Goal: Task Accomplishment & Management: Manage account settings

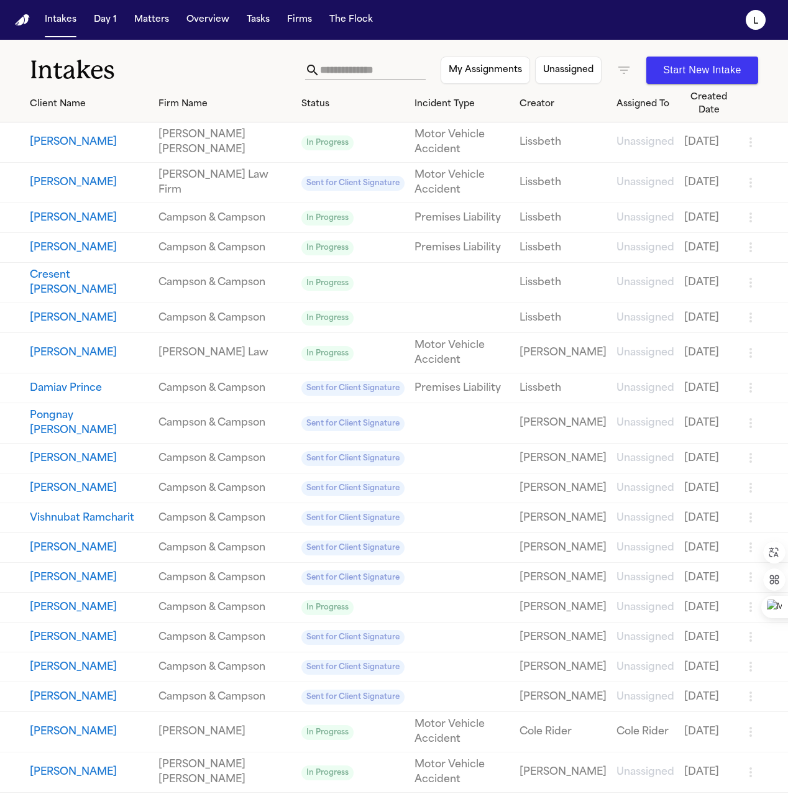
click at [103, 175] on button "[PERSON_NAME]" at bounding box center [89, 182] width 119 height 15
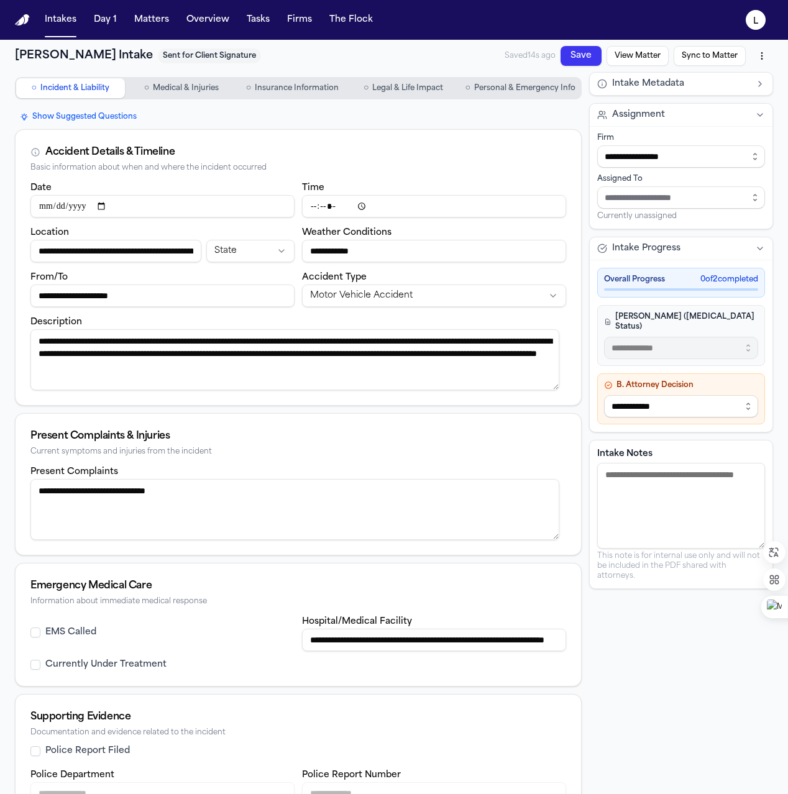
click at [514, 88] on span "Personal & Emergency Info" at bounding box center [524, 88] width 101 height 10
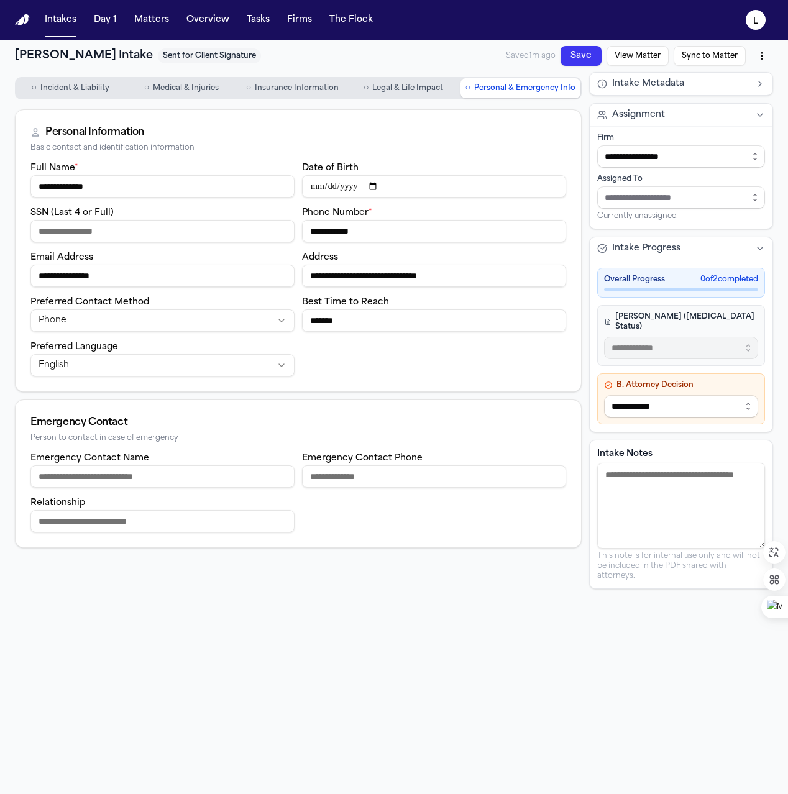
click at [643, 54] on button "View Matter" at bounding box center [638, 56] width 62 height 20
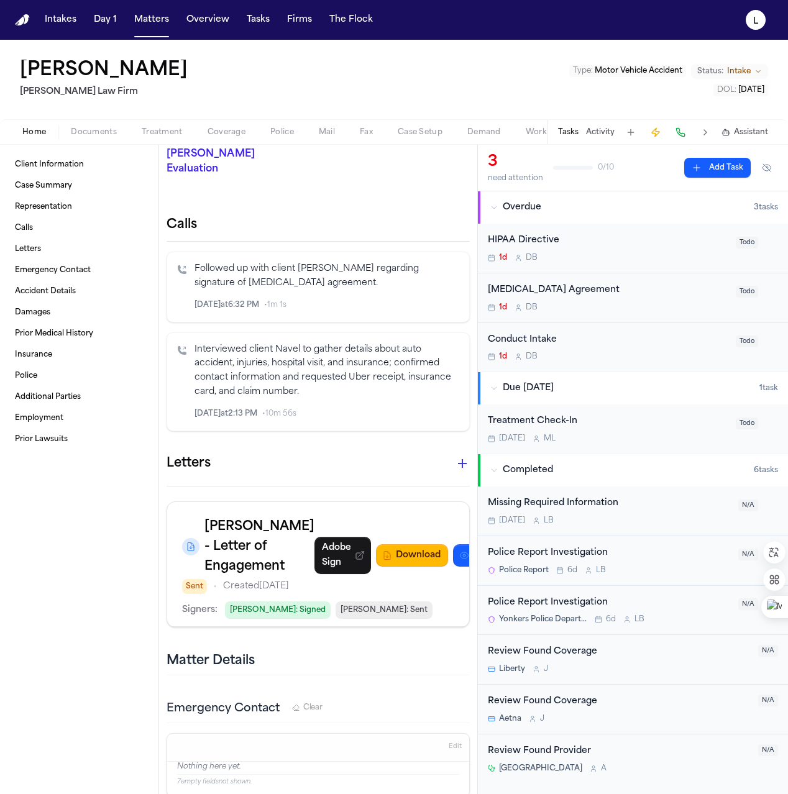
scroll to position [257, 0]
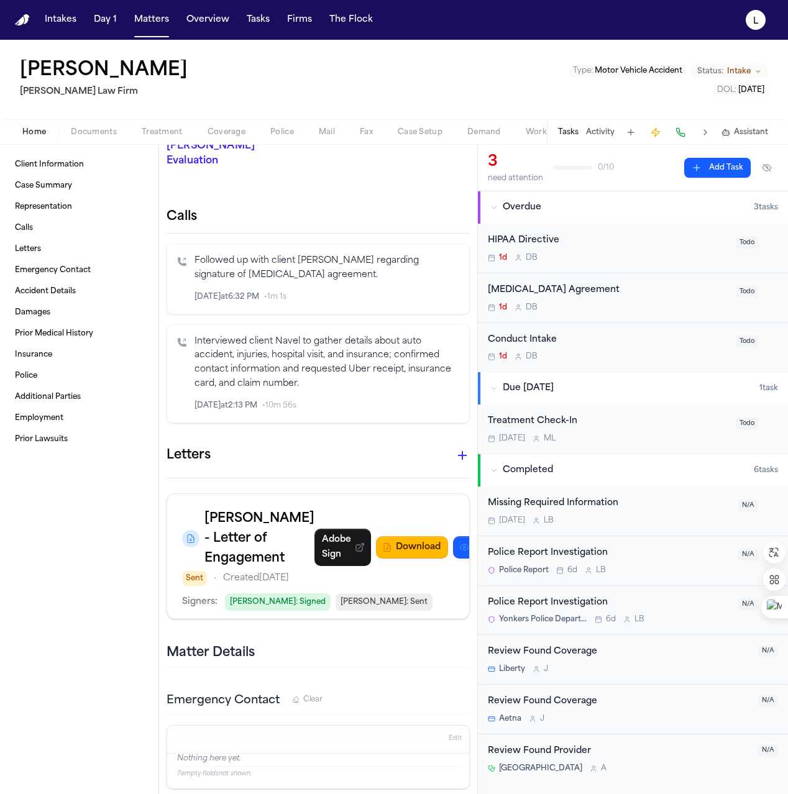
click at [627, 292] on div "[MEDICAL_DATA] Agreement" at bounding box center [608, 290] width 241 height 14
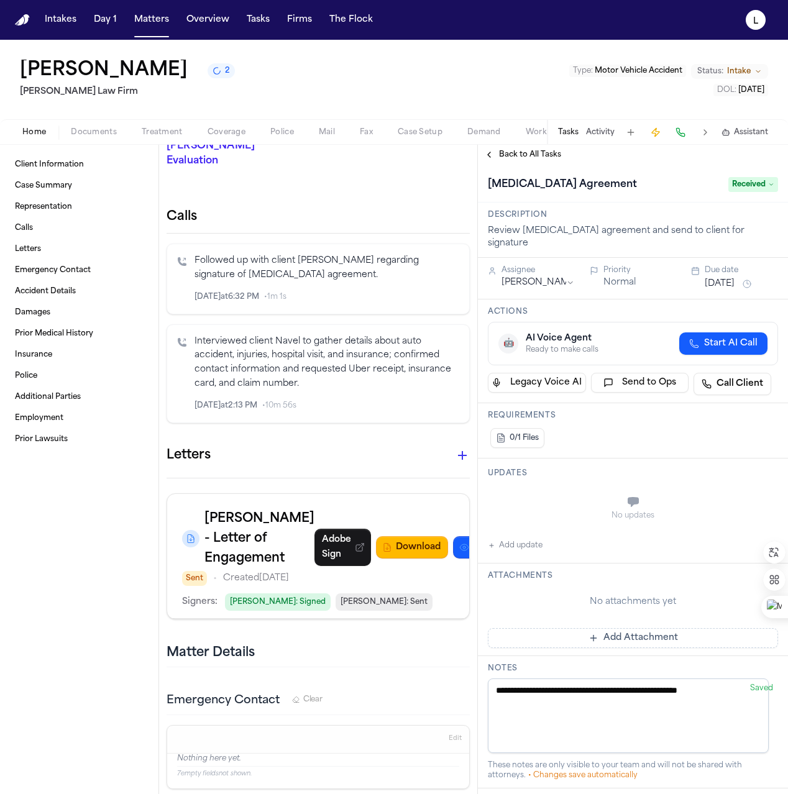
click at [758, 186] on span "Received" at bounding box center [754, 184] width 50 height 15
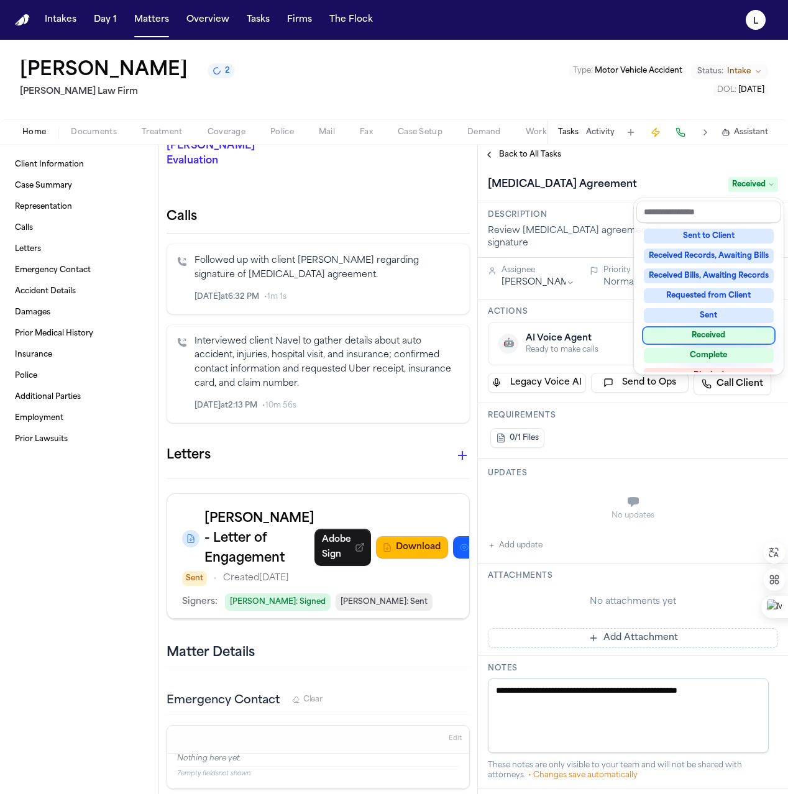
scroll to position [194, 0]
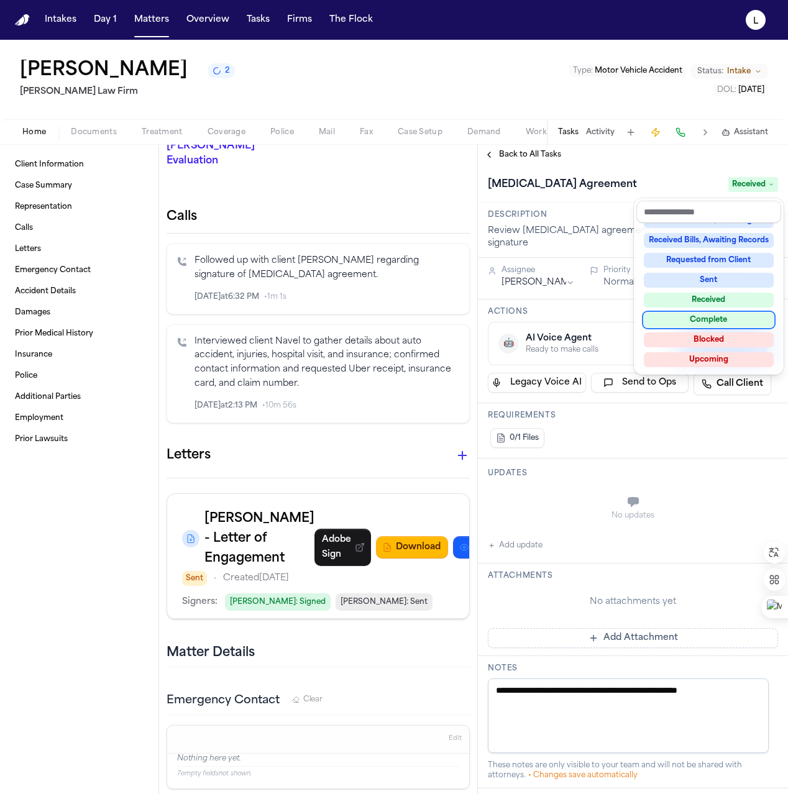
click at [714, 319] on div "Complete" at bounding box center [709, 320] width 130 height 15
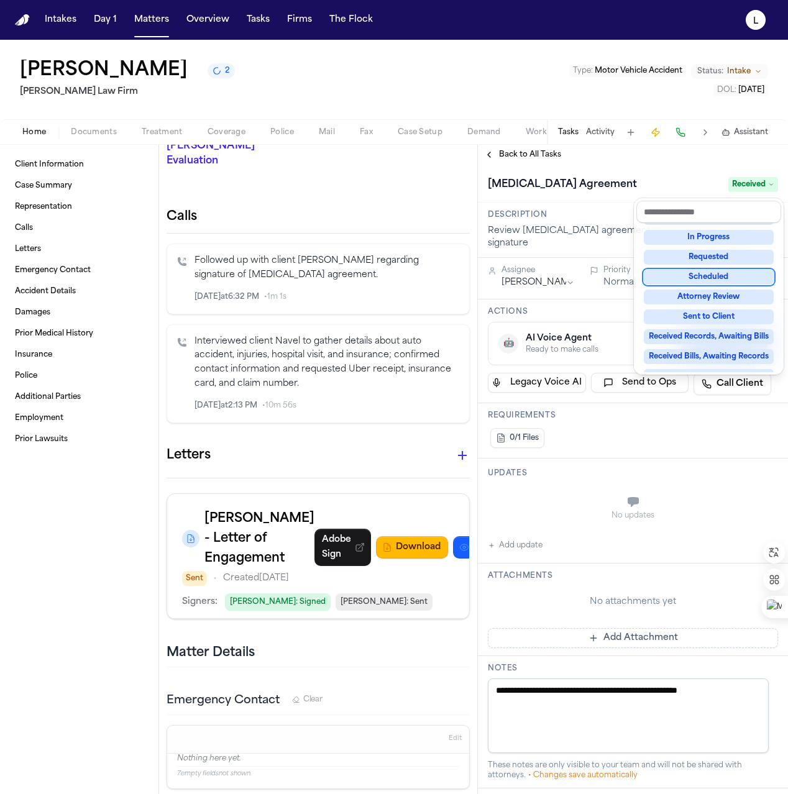
scroll to position [43, 0]
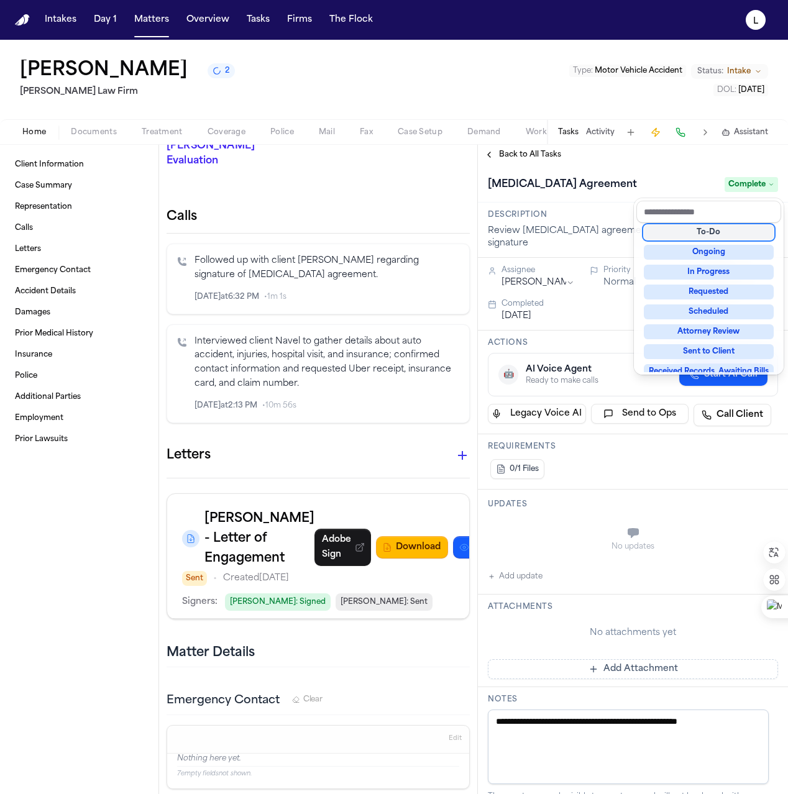
click at [498, 156] on div "**********" at bounding box center [633, 470] width 310 height 650
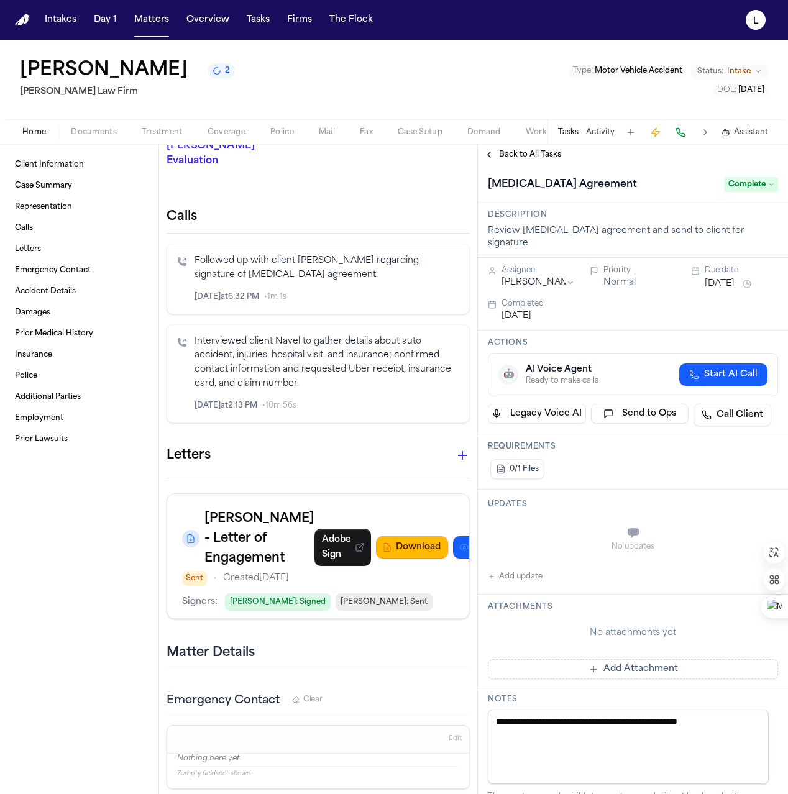
click at [498, 156] on button "Back to All Tasks" at bounding box center [523, 155] width 90 height 10
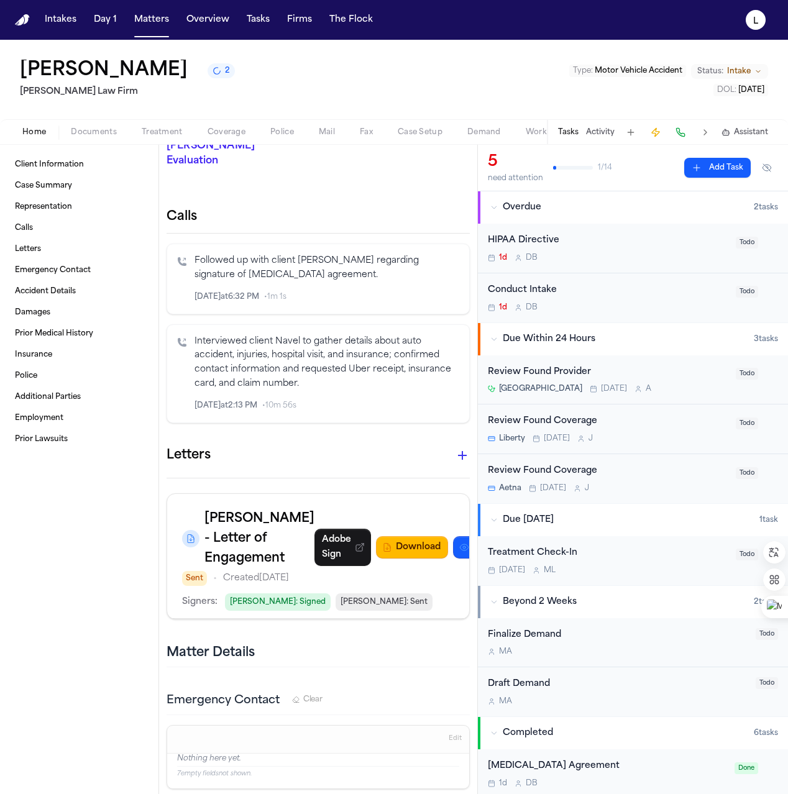
click at [632, 295] on div "Conduct Intake" at bounding box center [608, 290] width 241 height 14
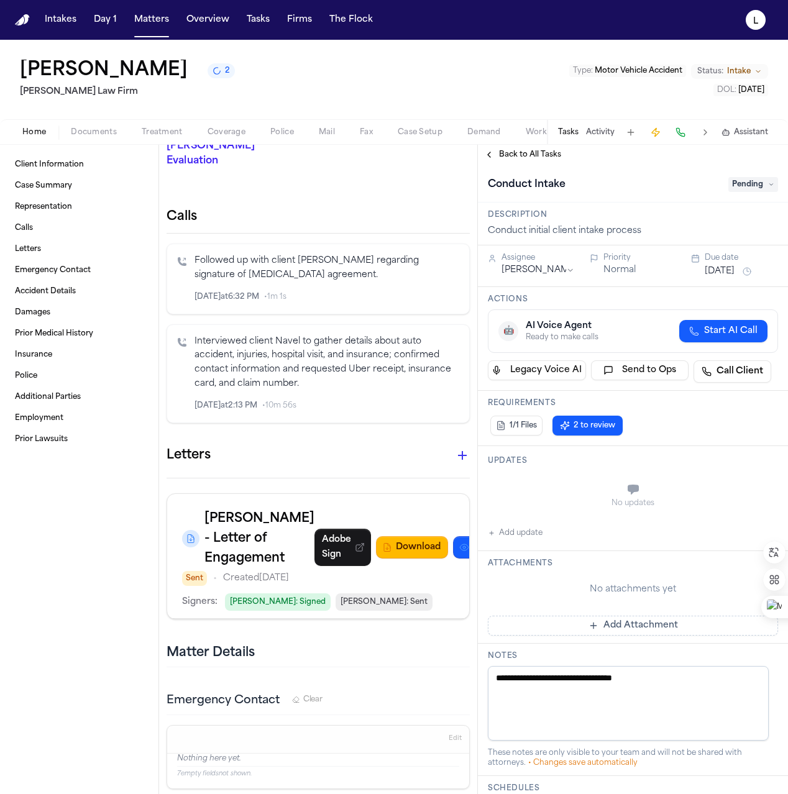
click at [762, 186] on span "Pending" at bounding box center [754, 184] width 50 height 15
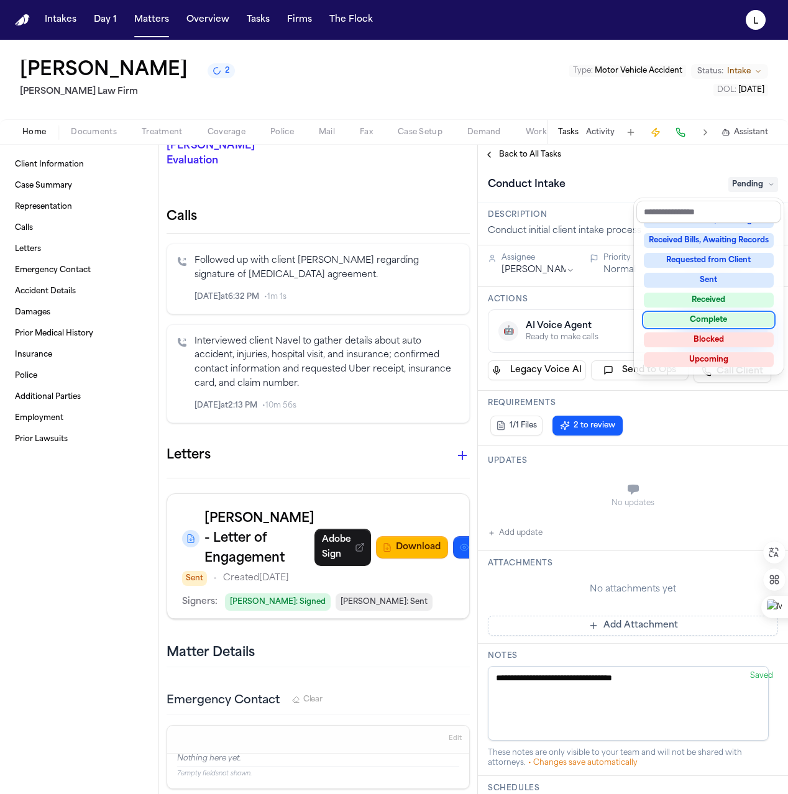
click at [707, 321] on div "Complete" at bounding box center [709, 320] width 130 height 15
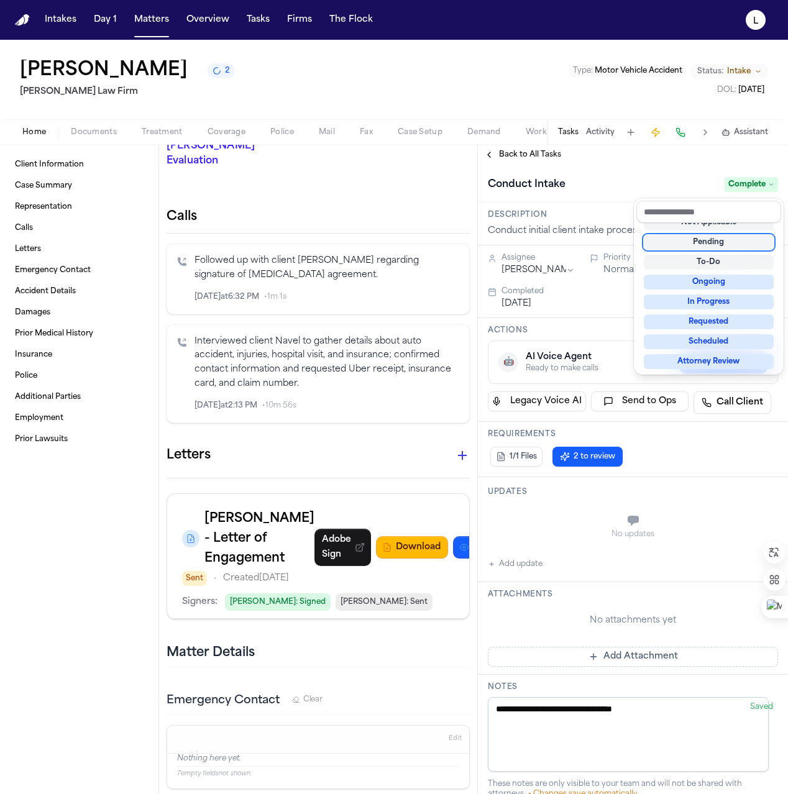
scroll to position [5, 0]
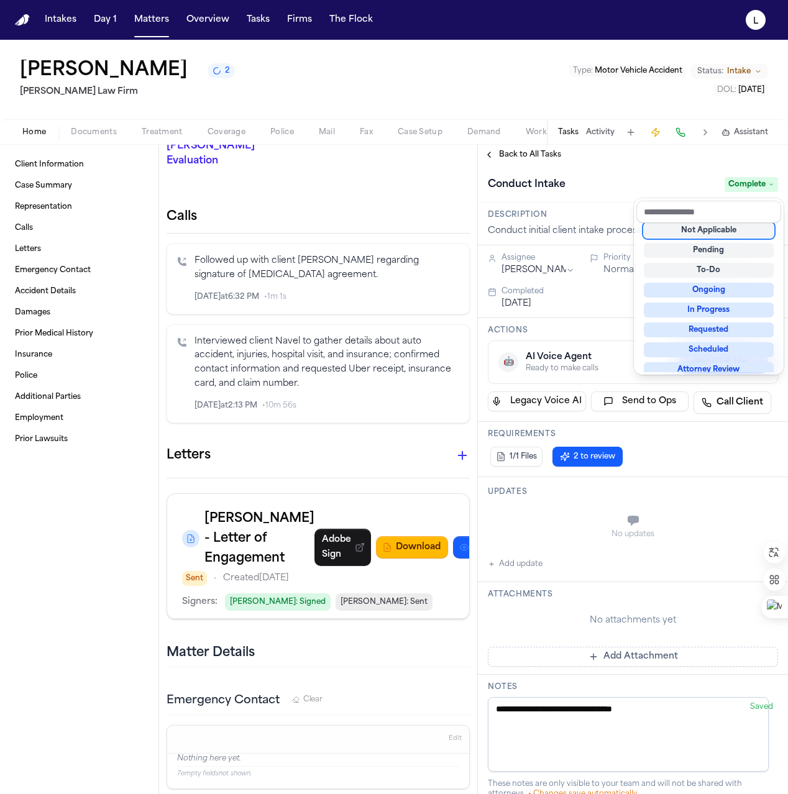
drag, startPoint x: 584, startPoint y: 161, endPoint x: 568, endPoint y: 158, distance: 16.5
click at [584, 162] on div "**********" at bounding box center [633, 470] width 310 height 650
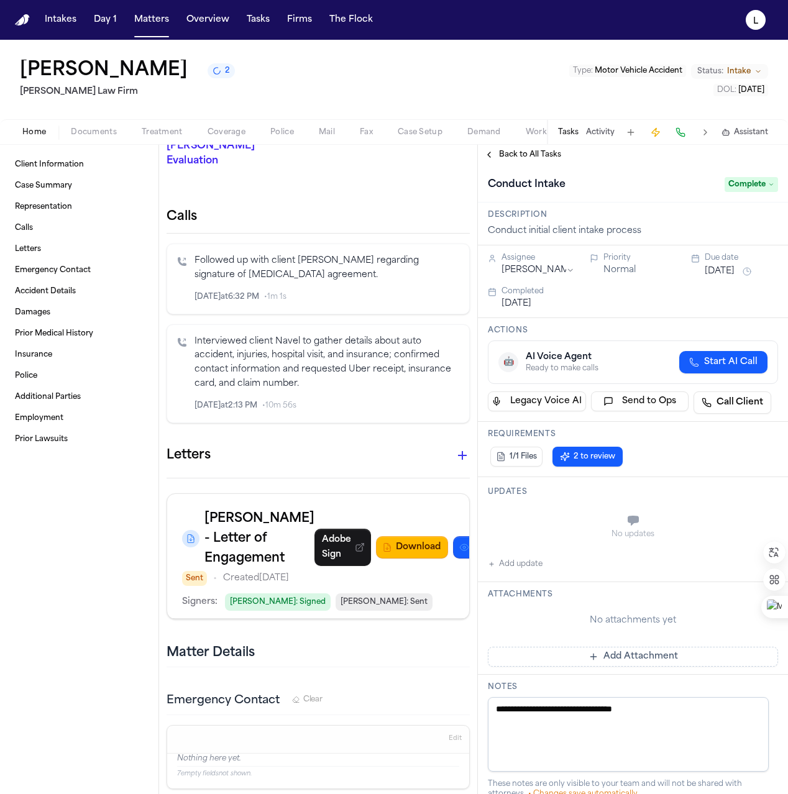
click at [494, 154] on button "Back to All Tasks" at bounding box center [523, 155] width 90 height 10
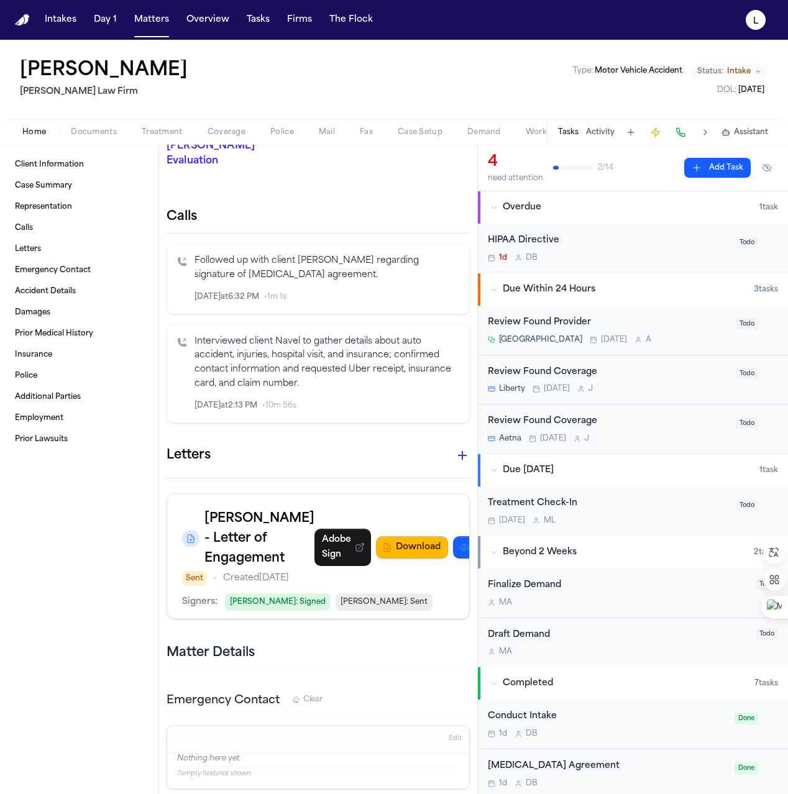
click at [96, 61] on h1 "[PERSON_NAME]" at bounding box center [104, 71] width 168 height 22
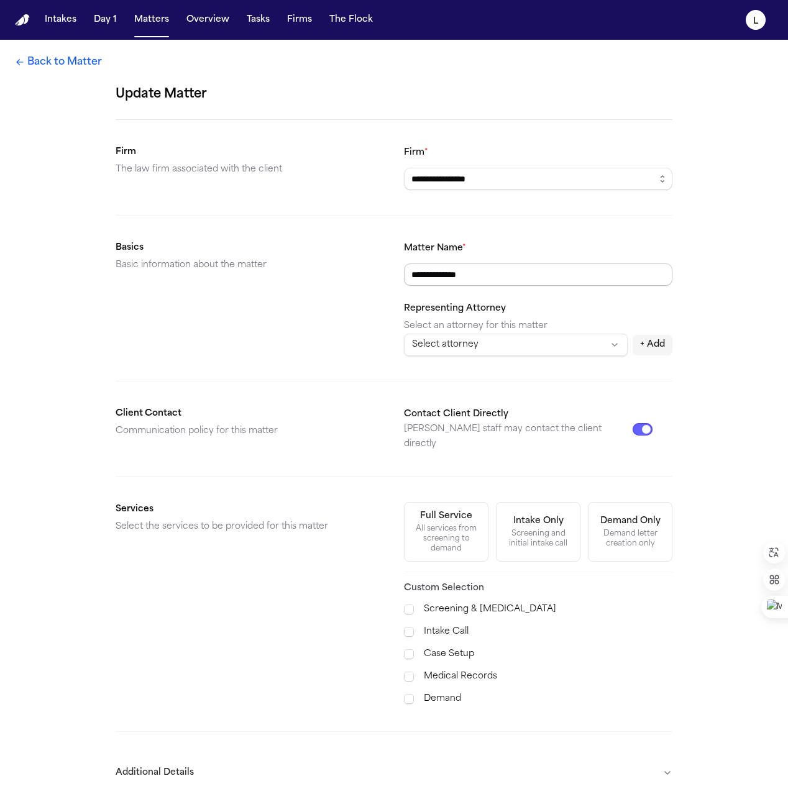
drag, startPoint x: 476, startPoint y: 272, endPoint x: 362, endPoint y: 267, distance: 113.3
click at [362, 267] on section "**********" at bounding box center [394, 299] width 557 height 116
click at [57, 65] on link "Back to Matter" at bounding box center [58, 62] width 87 height 15
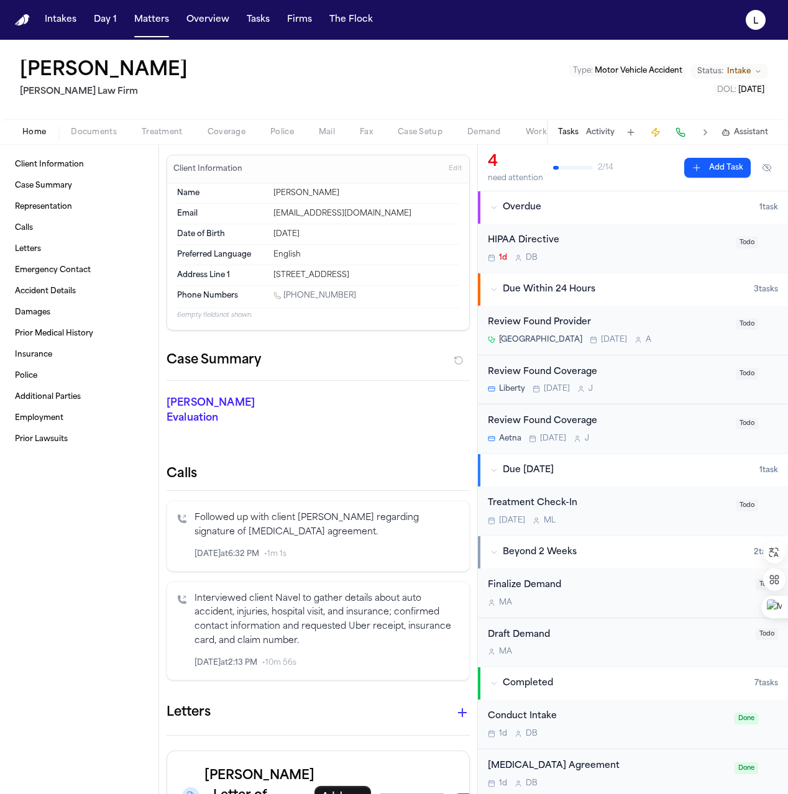
drag, startPoint x: 348, startPoint y: 295, endPoint x: 286, endPoint y: 295, distance: 62.2
click at [286, 295] on div "[PHONE_NUMBER]" at bounding box center [367, 297] width 186 height 12
copy link "[PHONE_NUMBER]"
